Goal: Task Accomplishment & Management: Complete application form

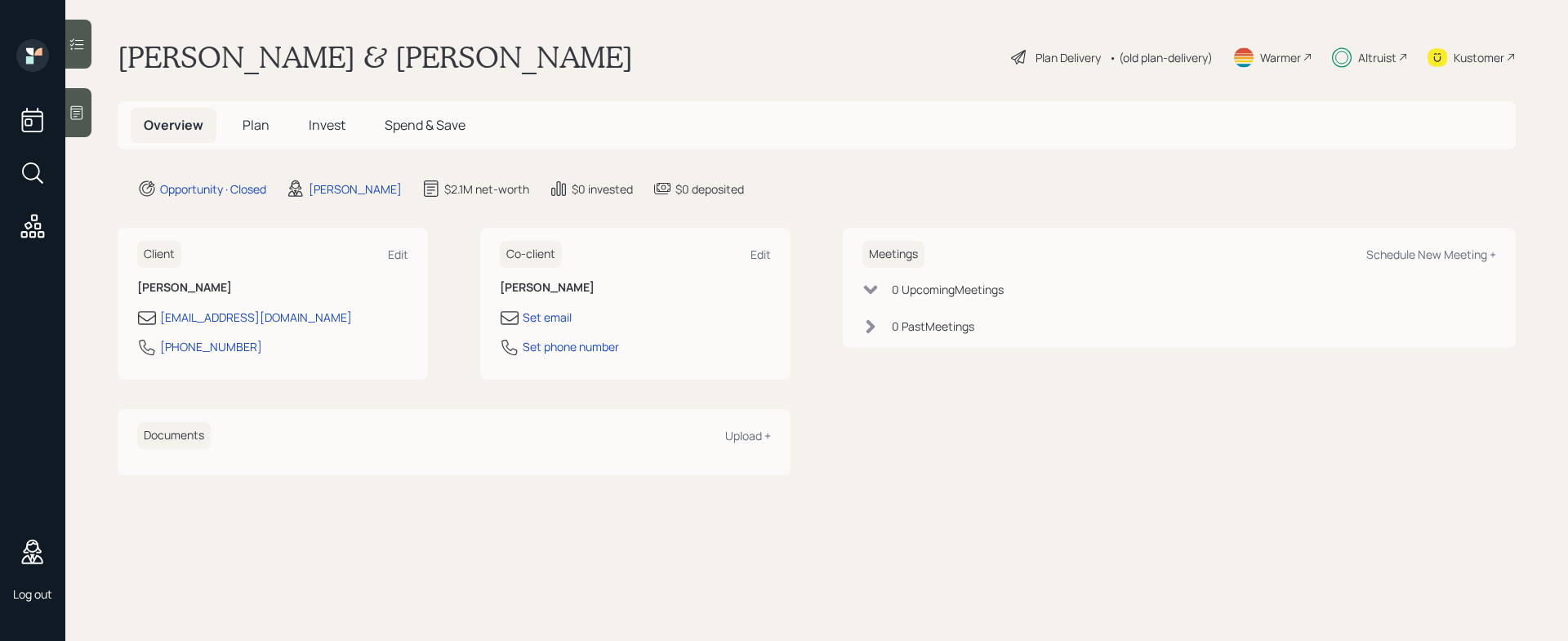
click at [1047, 55] on div "Plan Delivery" at bounding box center [1068, 57] width 66 height 17
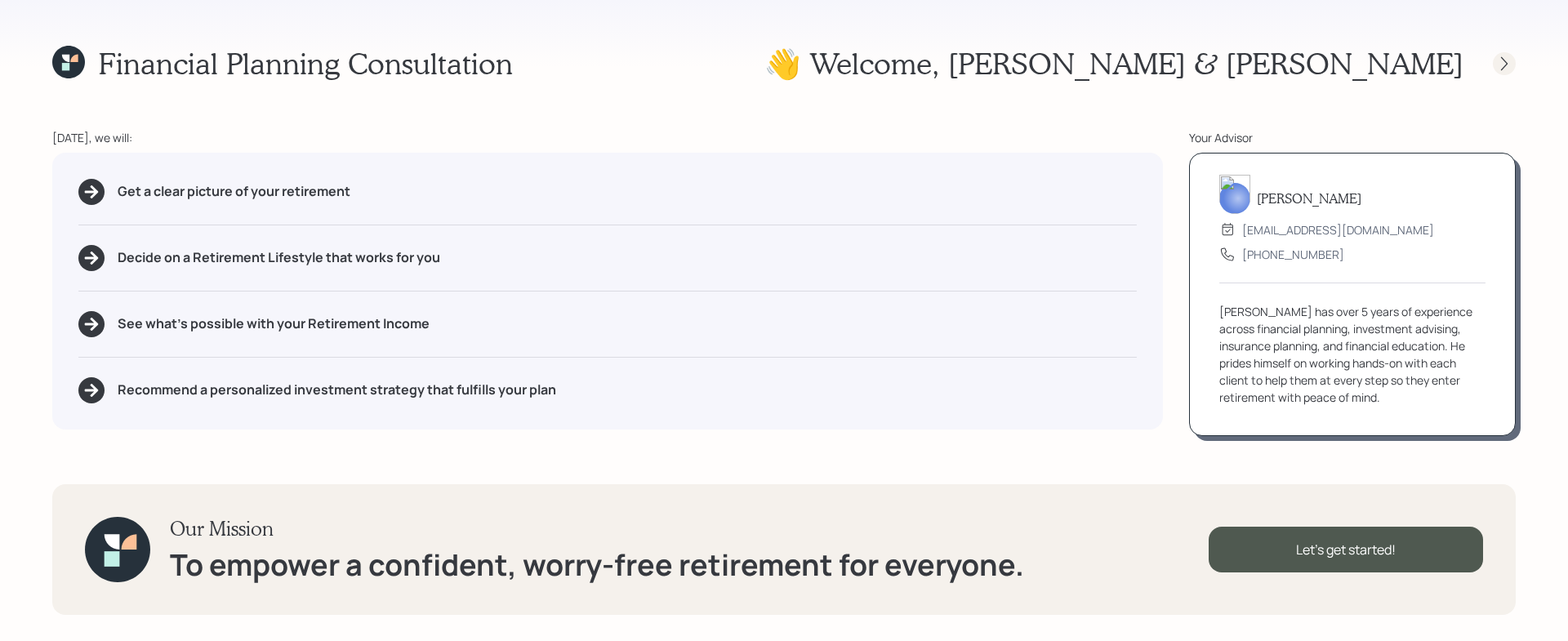
click at [1509, 60] on icon at bounding box center [1504, 63] width 16 height 16
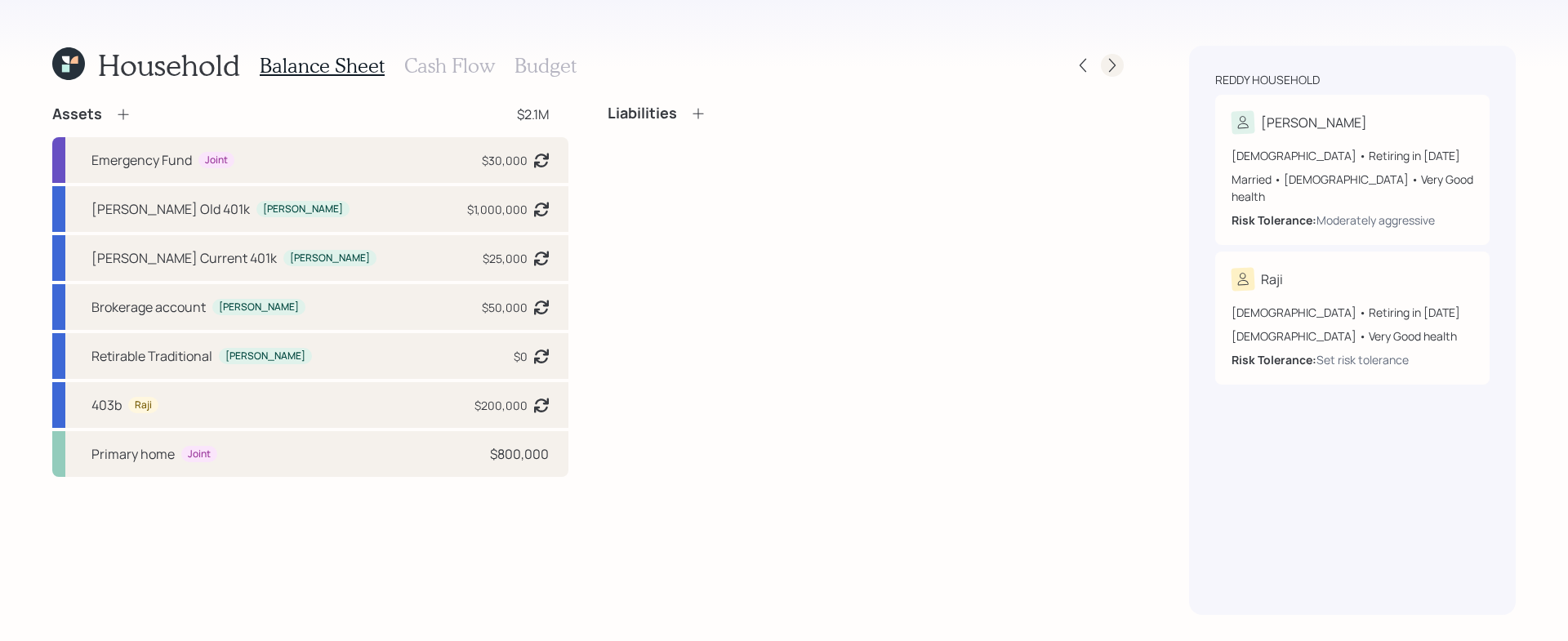
click at [1116, 68] on icon at bounding box center [1112, 65] width 16 height 16
